Goal: Information Seeking & Learning: Learn about a topic

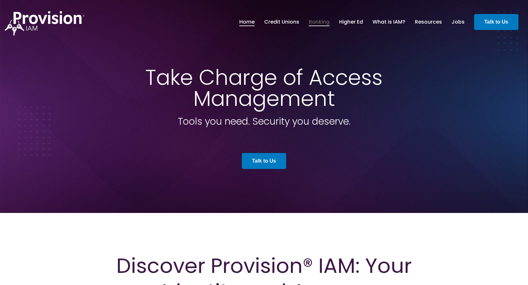
click at [317, 23] on link "Banking" at bounding box center [319, 22] width 21 height 11
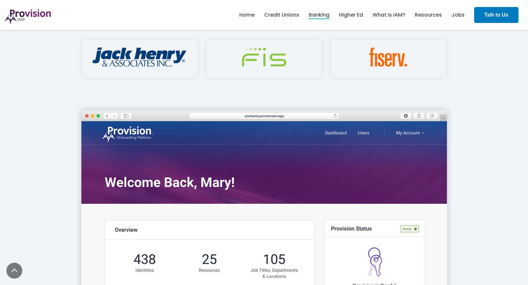
scroll to position [956, 0]
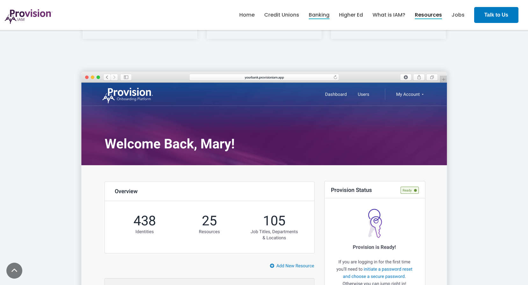
click at [426, 16] on link "Resources" at bounding box center [428, 15] width 27 height 11
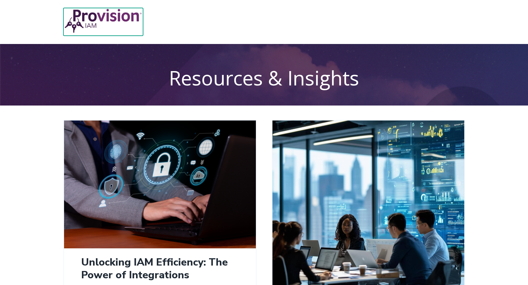
click at [111, 13] on img at bounding box center [103, 21] width 80 height 26
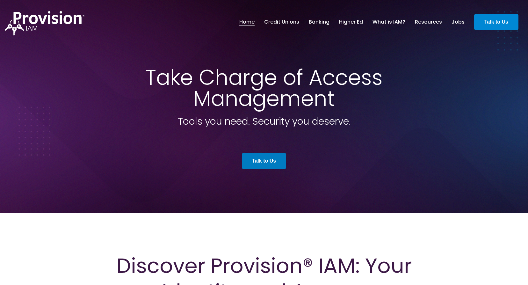
click at [482, 21] on link "Talk to Us" at bounding box center [496, 22] width 44 height 16
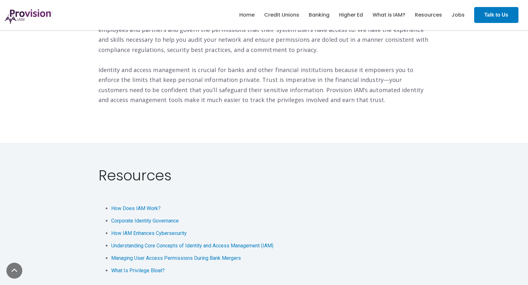
scroll to position [1243, 0]
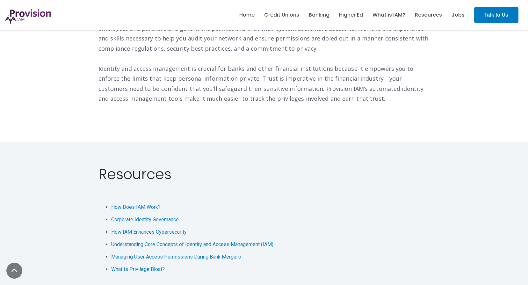
click at [139, 216] on li "Corporate Identity Governance" at bounding box center [270, 220] width 319 height 8
click at [138, 216] on span "Corporate Identity Governance" at bounding box center [145, 219] width 68 height 6
click at [127, 204] on span "How Does IAM Work?" at bounding box center [135, 207] width 49 height 6
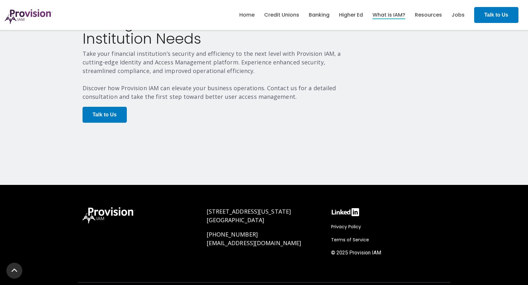
scroll to position [1308, 0]
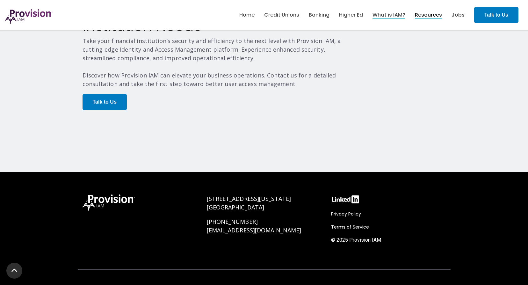
click at [424, 19] on link "Resources" at bounding box center [428, 15] width 27 height 11
